Goal: Task Accomplishment & Management: Use online tool/utility

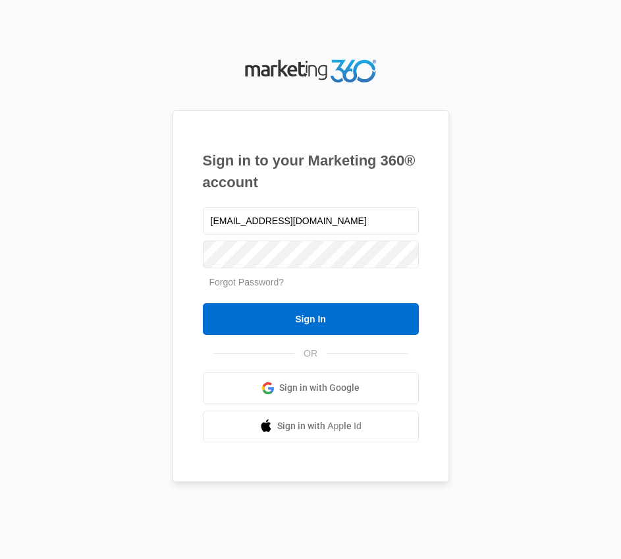
type input "[EMAIL_ADDRESS][DOMAIN_NAME]"
click at [205, 291] on form "[EMAIL_ADDRESS][DOMAIN_NAME] Forgot Password? Sign In" at bounding box center [311, 269] width 216 height 130
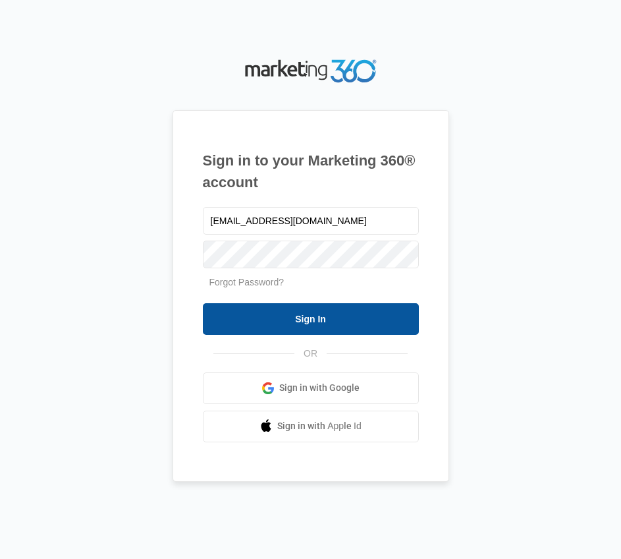
click at [270, 310] on input "Sign In" at bounding box center [311, 319] width 216 height 32
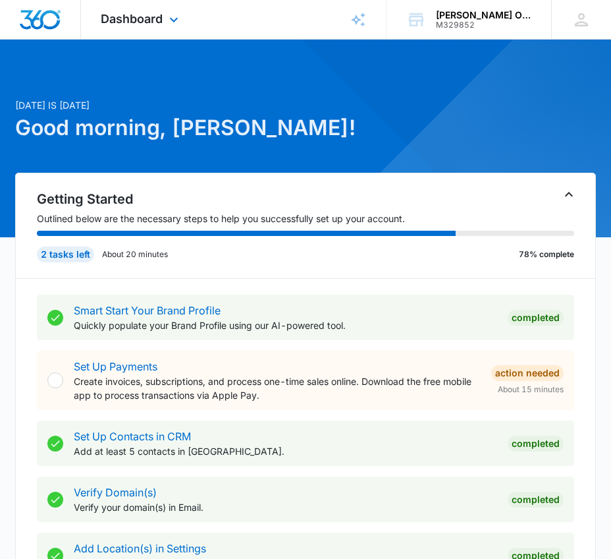
click at [129, 11] on div "Dashboard Apps Reputation Websites Forms CRM Email Social Content Ads Intellige…" at bounding box center [141, 19] width 121 height 39
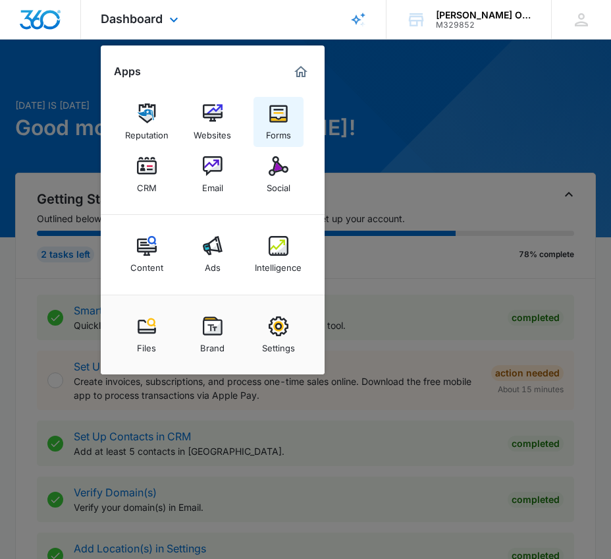
click at [282, 107] on img at bounding box center [279, 113] width 20 height 20
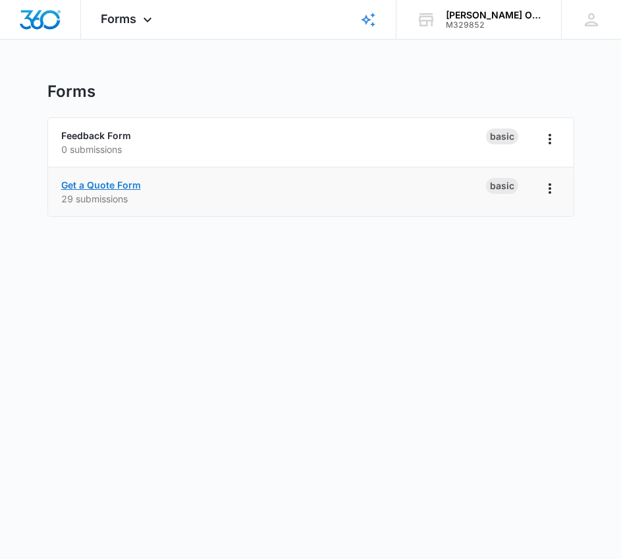
click at [121, 184] on link "Get a Quote Form" at bounding box center [101, 184] width 80 height 11
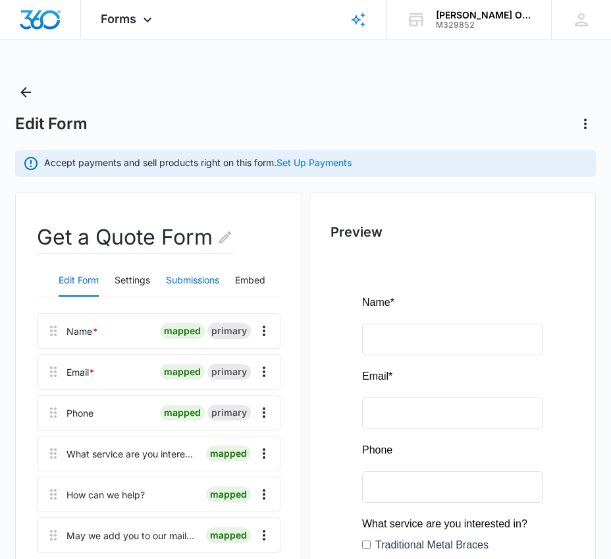
click at [190, 277] on button "Submissions" at bounding box center [192, 281] width 53 height 32
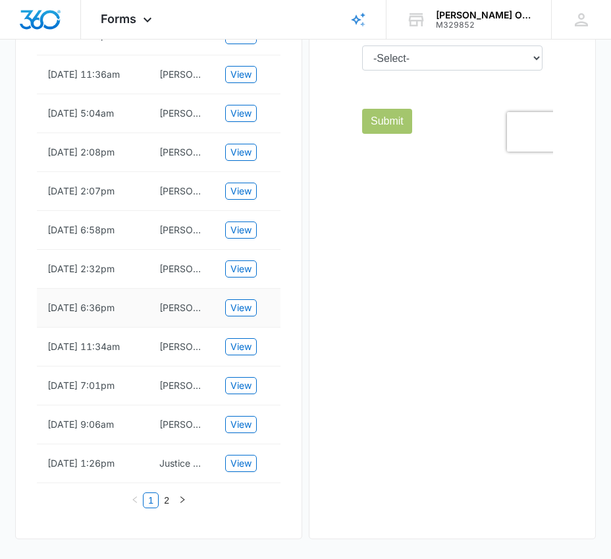
scroll to position [707, 0]
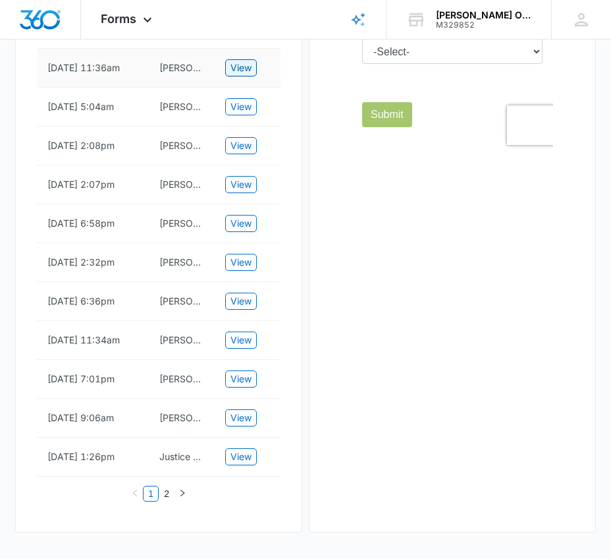
click at [231, 67] on span "View" at bounding box center [241, 68] width 21 height 14
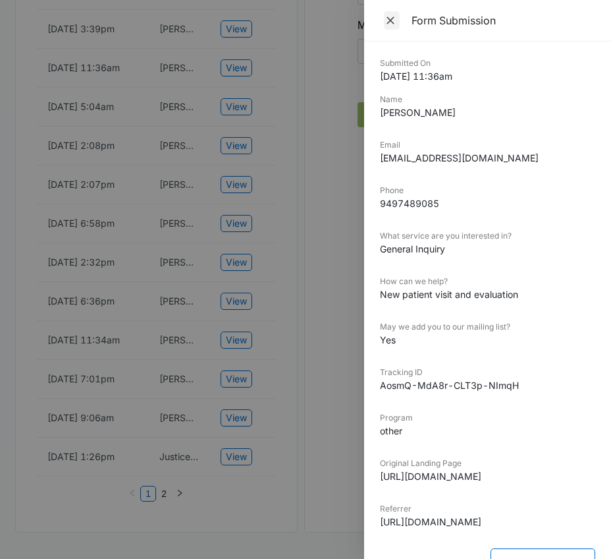
click at [386, 18] on icon "Close" at bounding box center [390, 20] width 13 height 13
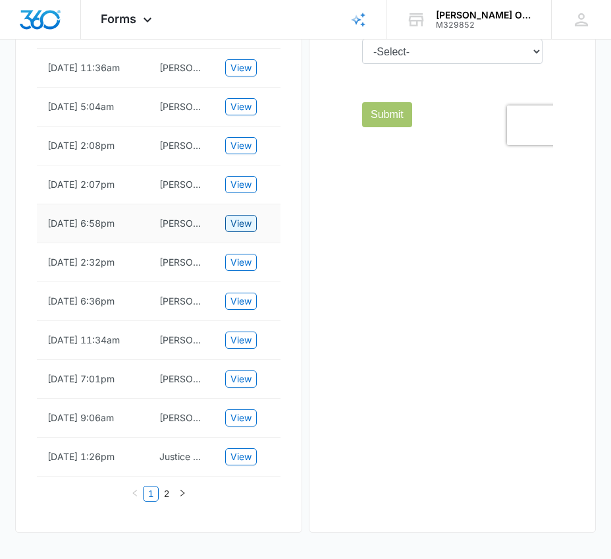
click at [236, 221] on span "View" at bounding box center [241, 223] width 21 height 14
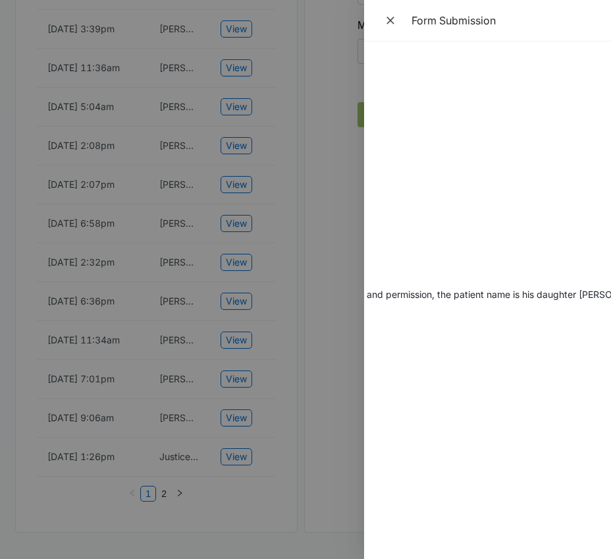
scroll to position [0, 951]
click at [391, 21] on icon "Close" at bounding box center [391, 20] width 8 height 8
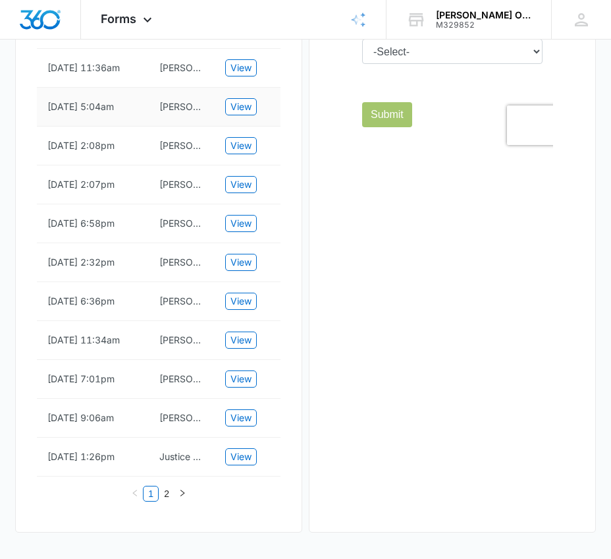
drag, startPoint x: 89, startPoint y: 140, endPoint x: 40, endPoint y: 122, distance: 52.5
click at [40, 122] on td "[DATE] 5:04am" at bounding box center [93, 107] width 112 height 39
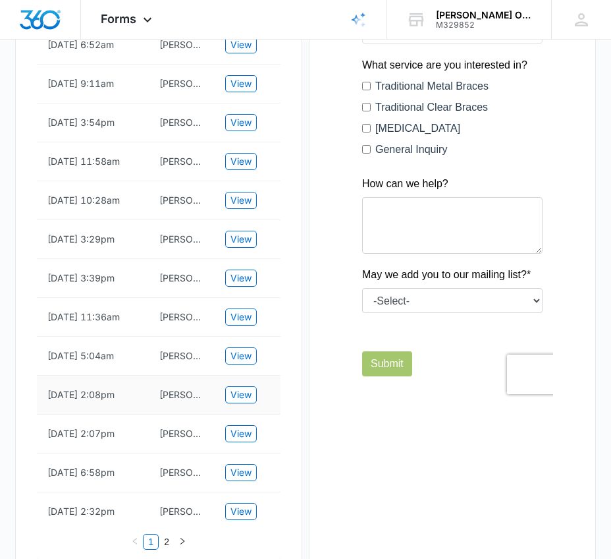
scroll to position [444, 0]
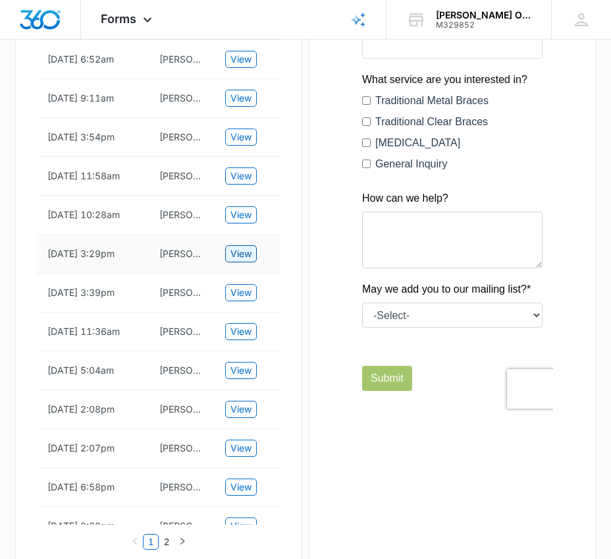
click at [234, 250] on span "View" at bounding box center [241, 253] width 21 height 14
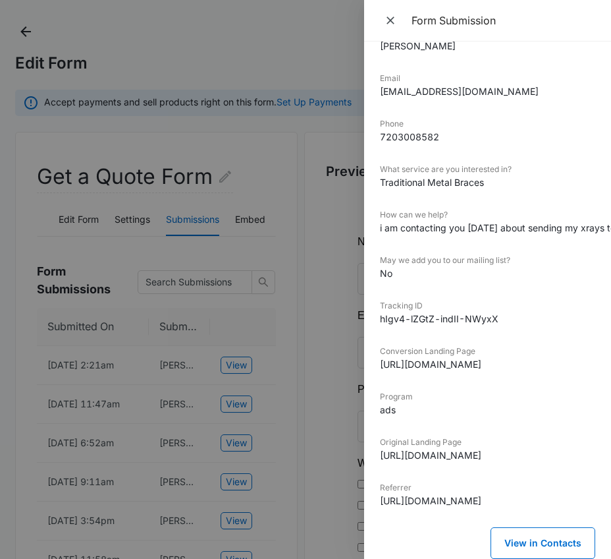
scroll to position [59, 0]
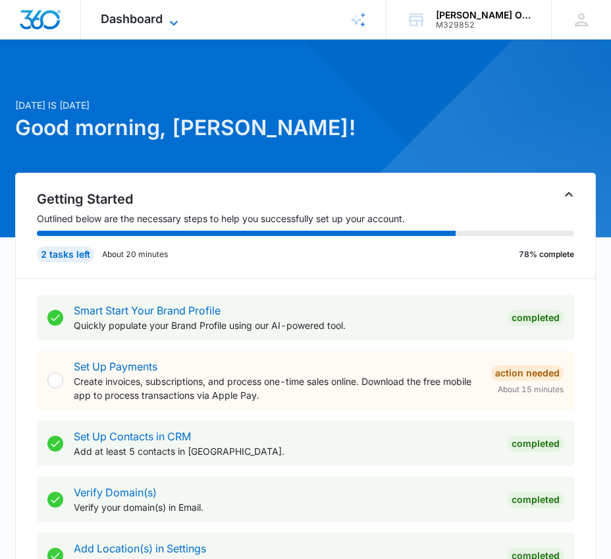
click at [167, 13] on div "Dashboard Apps Reputation Websites Forms CRM Email Social Content Ads Intellige…" at bounding box center [141, 19] width 121 height 39
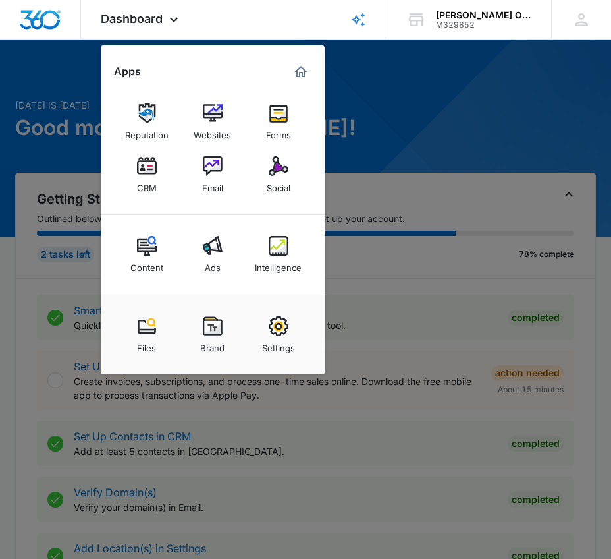
click at [363, 113] on div at bounding box center [305, 279] width 611 height 559
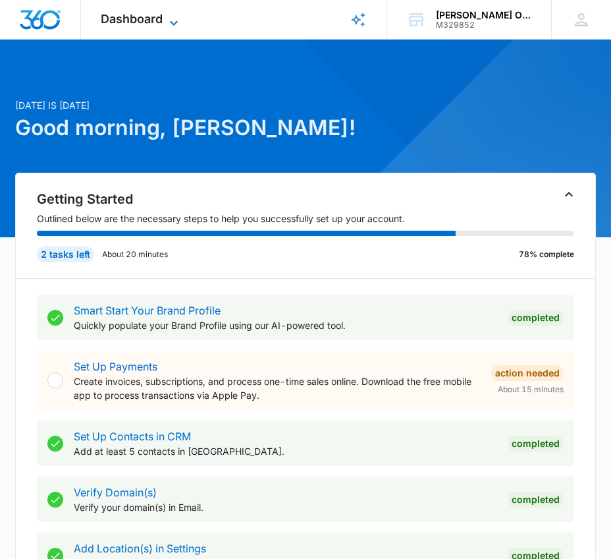
click at [161, 18] on span "Dashboard" at bounding box center [132, 19] width 62 height 14
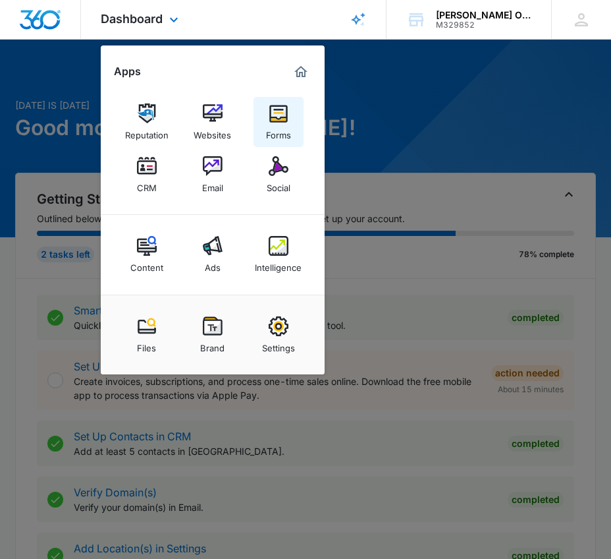
click at [281, 122] on img at bounding box center [279, 113] width 20 height 20
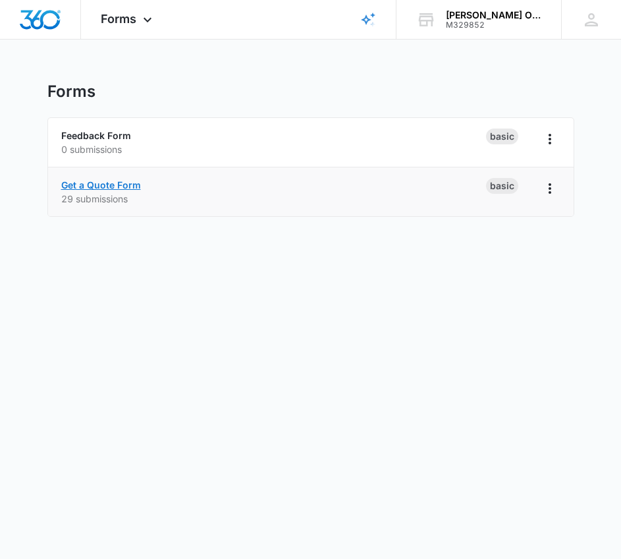
click at [119, 180] on link "Get a Quote Form" at bounding box center [101, 184] width 80 height 11
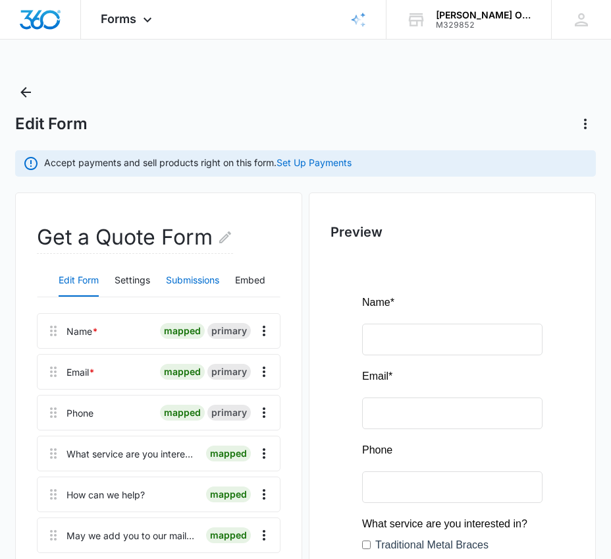
click at [175, 273] on button "Submissions" at bounding box center [192, 281] width 53 height 32
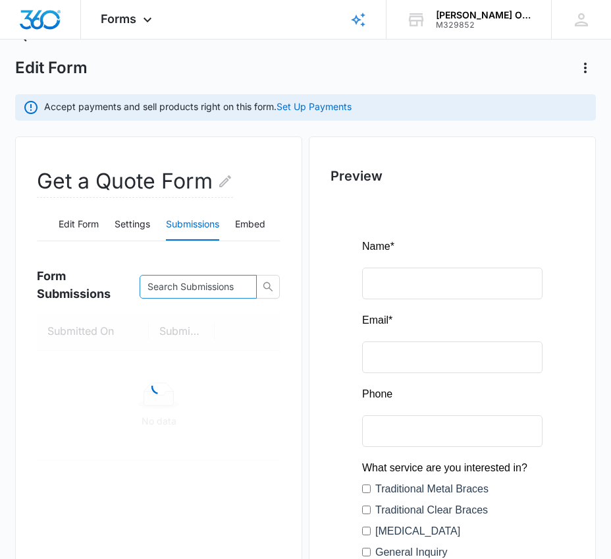
scroll to position [198, 0]
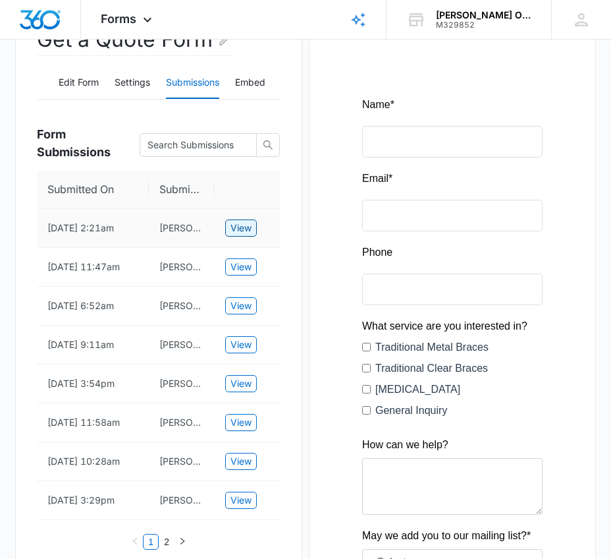
click at [233, 228] on span "View" at bounding box center [241, 228] width 21 height 14
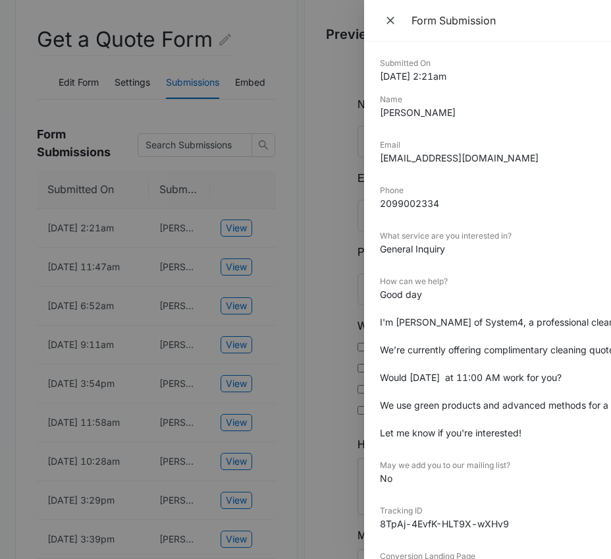
click at [170, 220] on div at bounding box center [305, 279] width 611 height 559
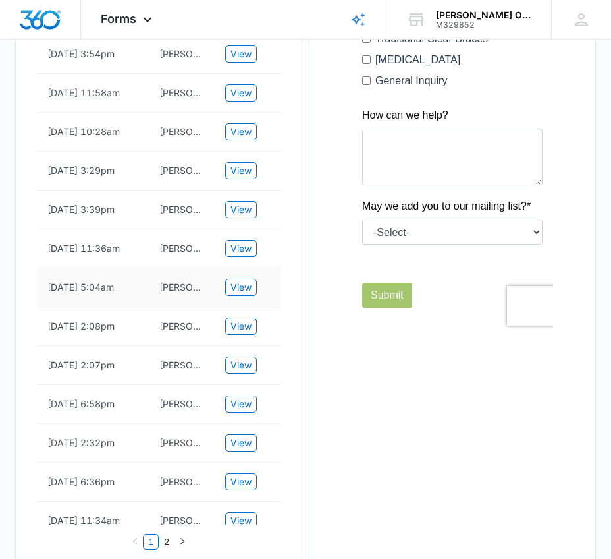
scroll to position [707, 0]
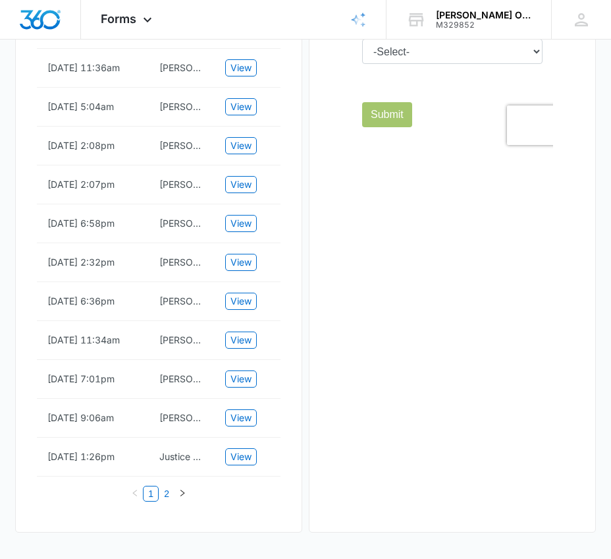
click at [163, 493] on link "2" at bounding box center [166, 493] width 14 height 14
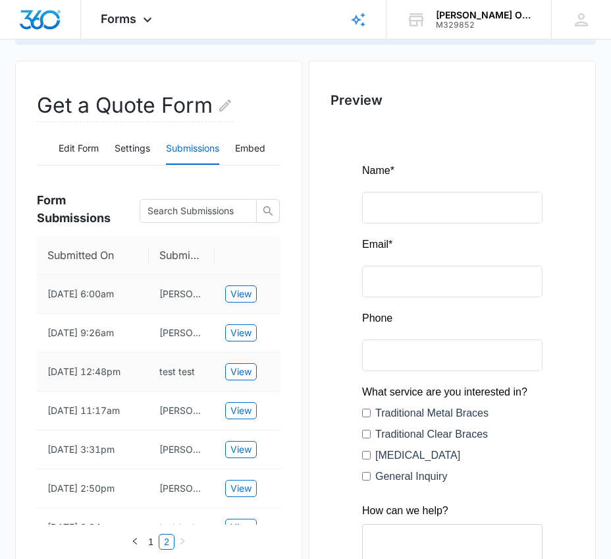
scroll to position [0, 0]
